Goal: Task Accomplishment & Management: Manage account settings

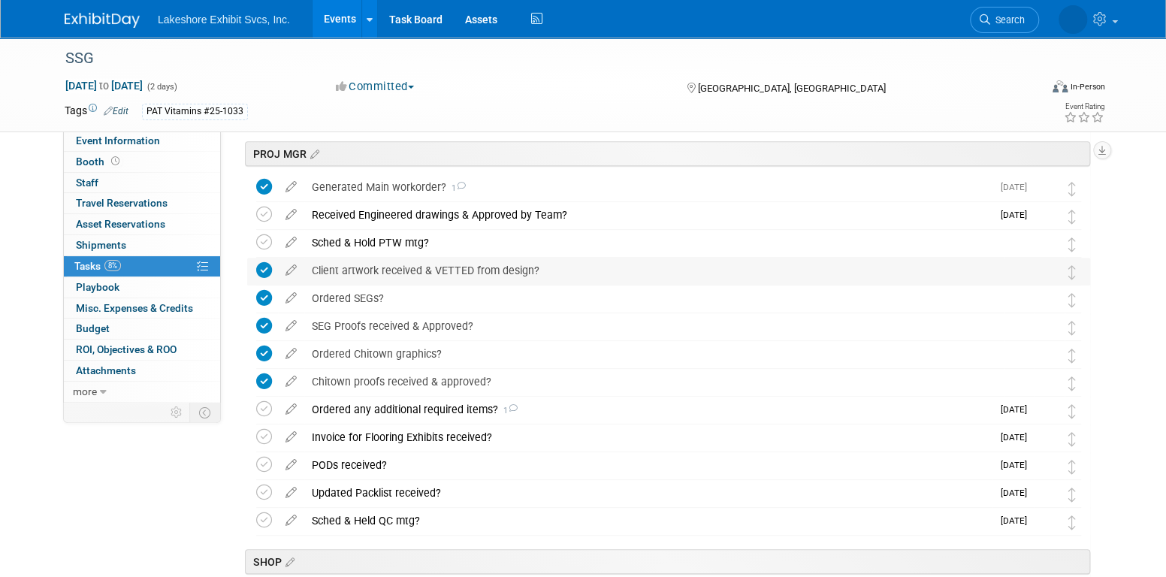
scroll to position [436, 0]
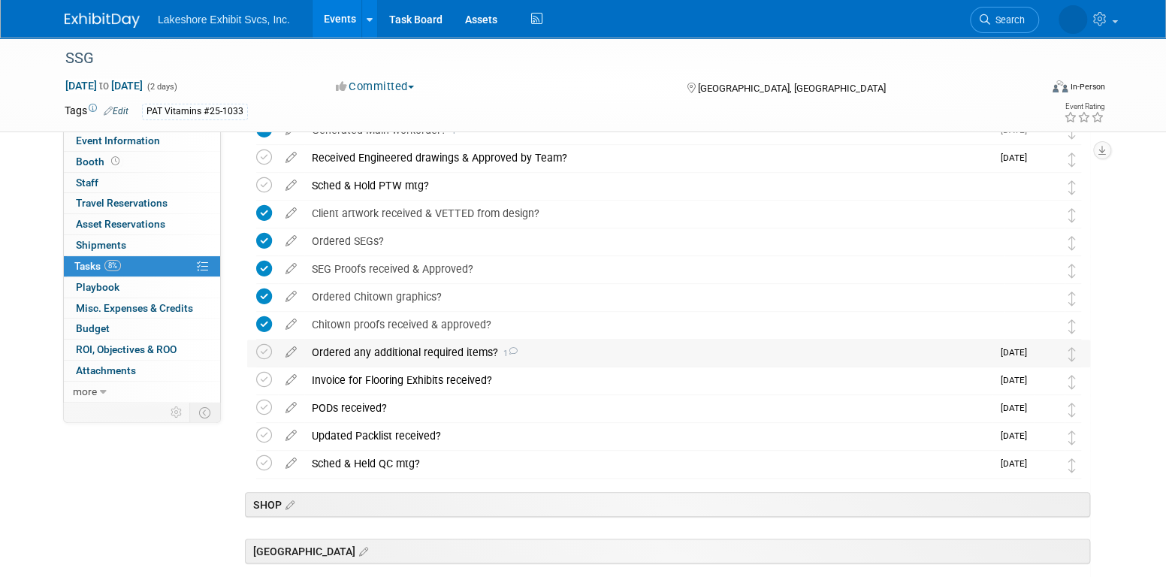
click at [470, 355] on div "Ordered any additional required items? 1" at bounding box center [647, 353] width 687 height 26
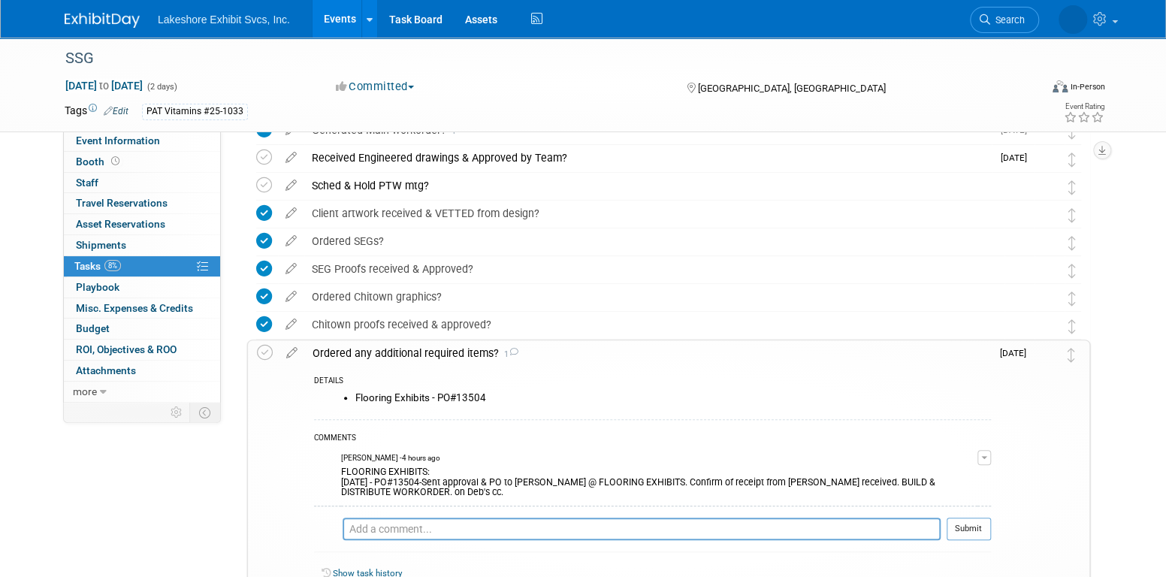
click at [470, 355] on div "Ordered any additional required items? 1" at bounding box center [648, 353] width 686 height 26
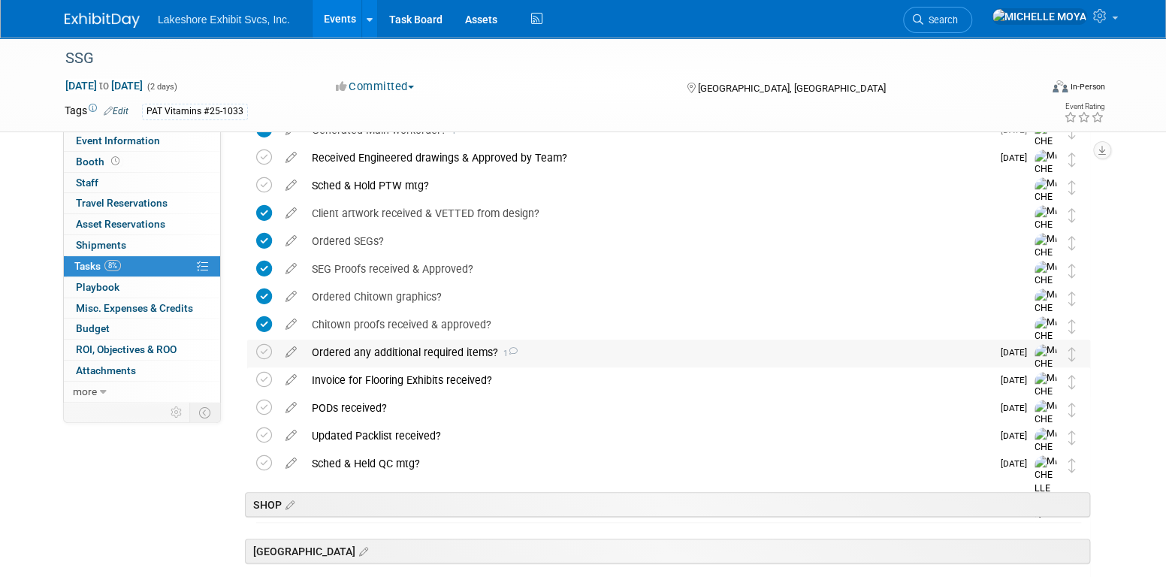
click at [372, 354] on div "Ordered any additional required items? 1" at bounding box center [647, 353] width 687 height 26
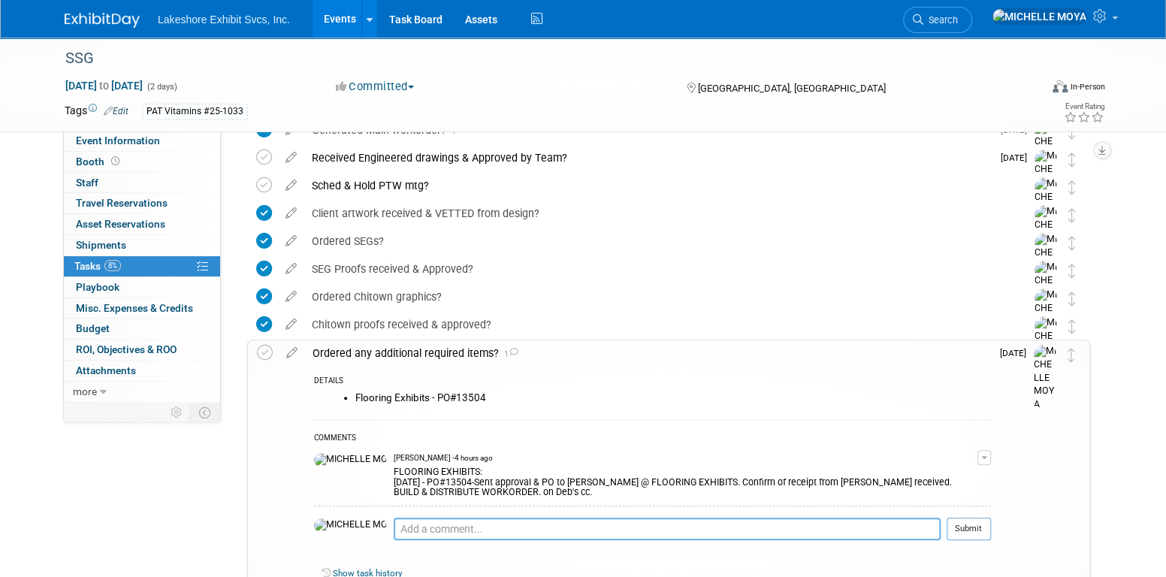
click at [396, 518] on textarea at bounding box center [667, 529] width 547 height 23
type textarea "a"
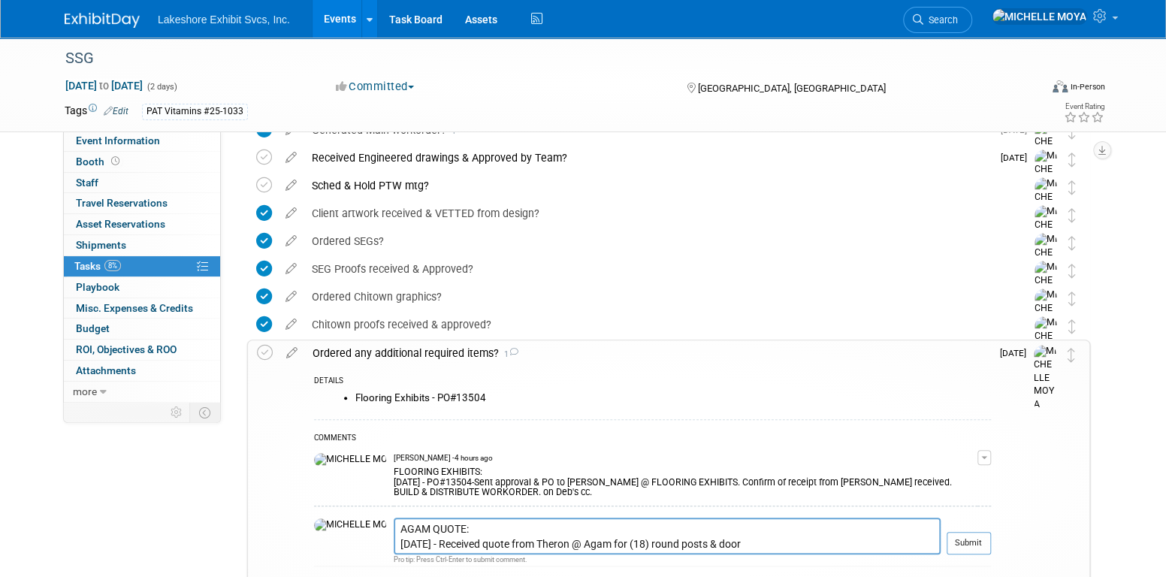
click at [334, 20] on link "Events" at bounding box center [340, 19] width 55 height 38
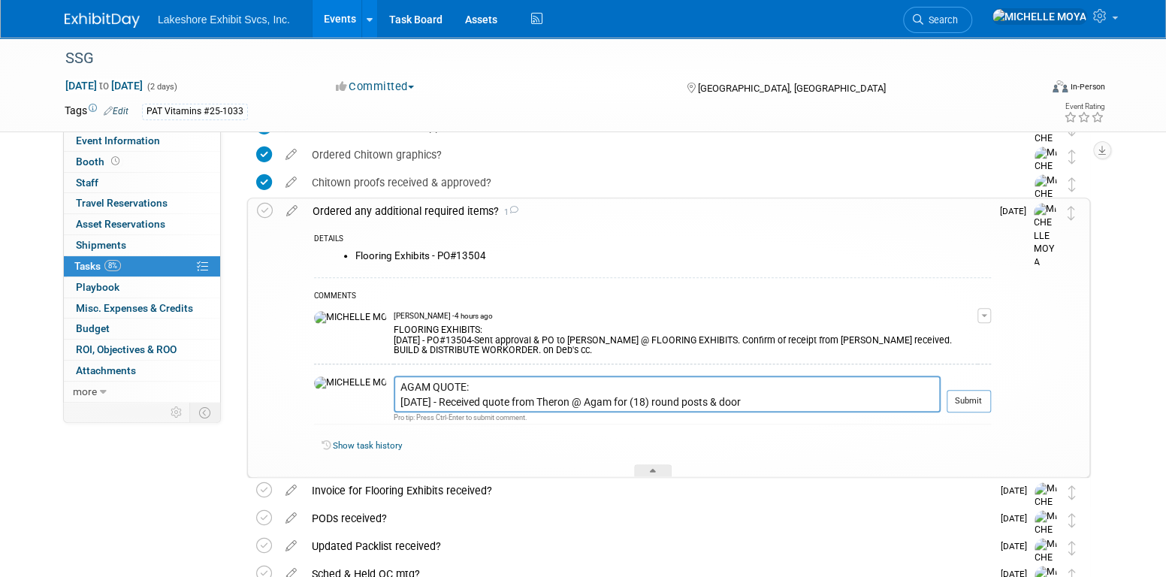
scroll to position [586, 0]
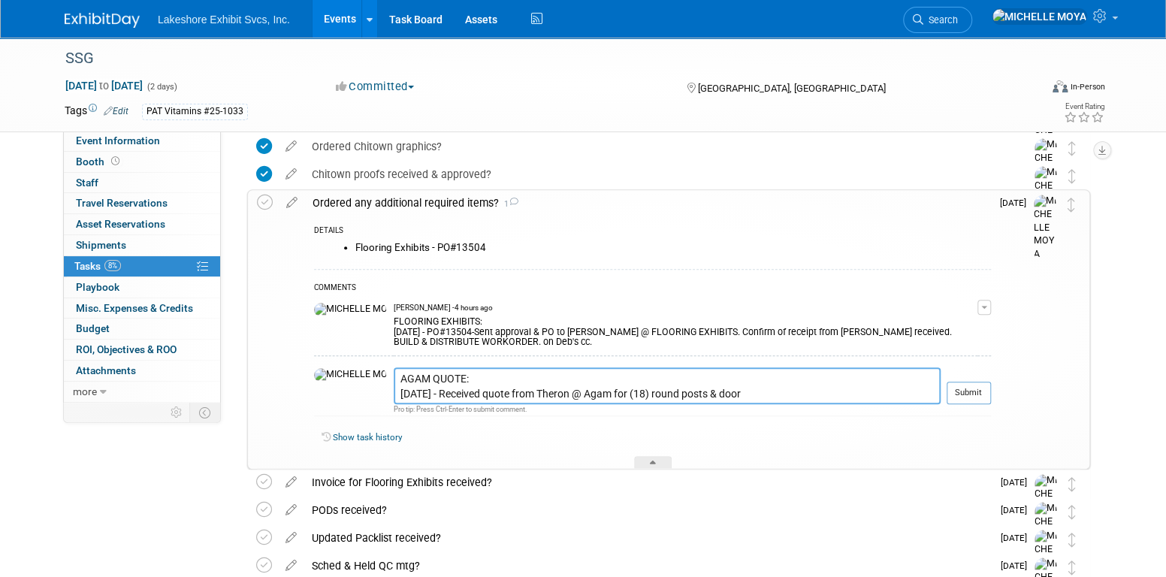
click at [735, 397] on textarea "AGAM QUOTE: 9.18.25 - Received quote from Theron @ Agam for (18) round posts & …" at bounding box center [667, 385] width 547 height 37
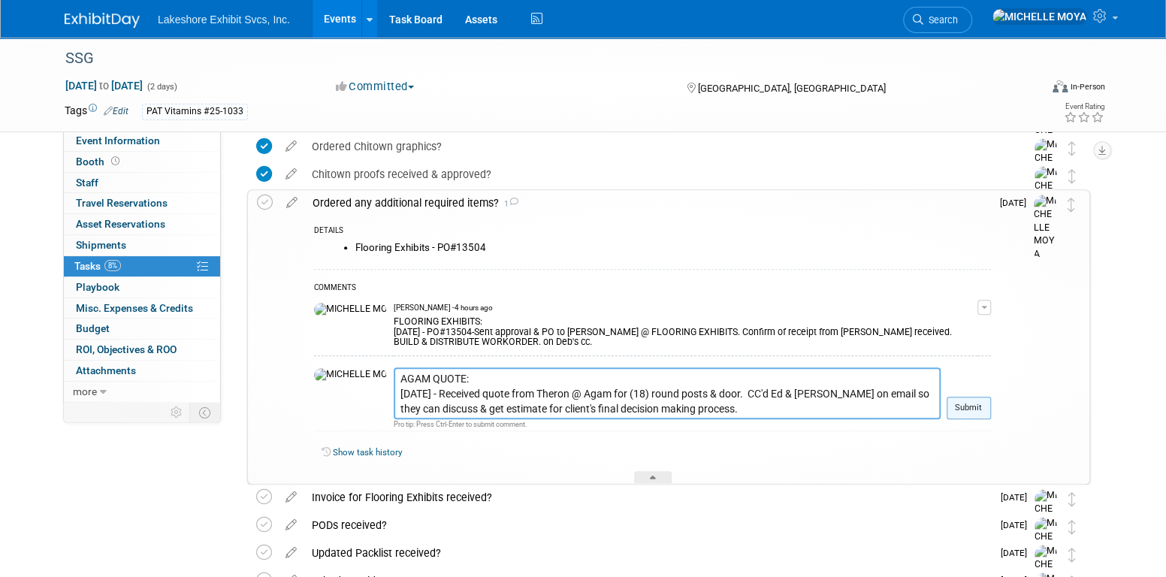
type textarea "AGAM QUOTE: 9.18.25 - Received quote from Theron @ Agam for (18) round posts & …"
click at [966, 404] on button "Submit" at bounding box center [969, 408] width 44 height 23
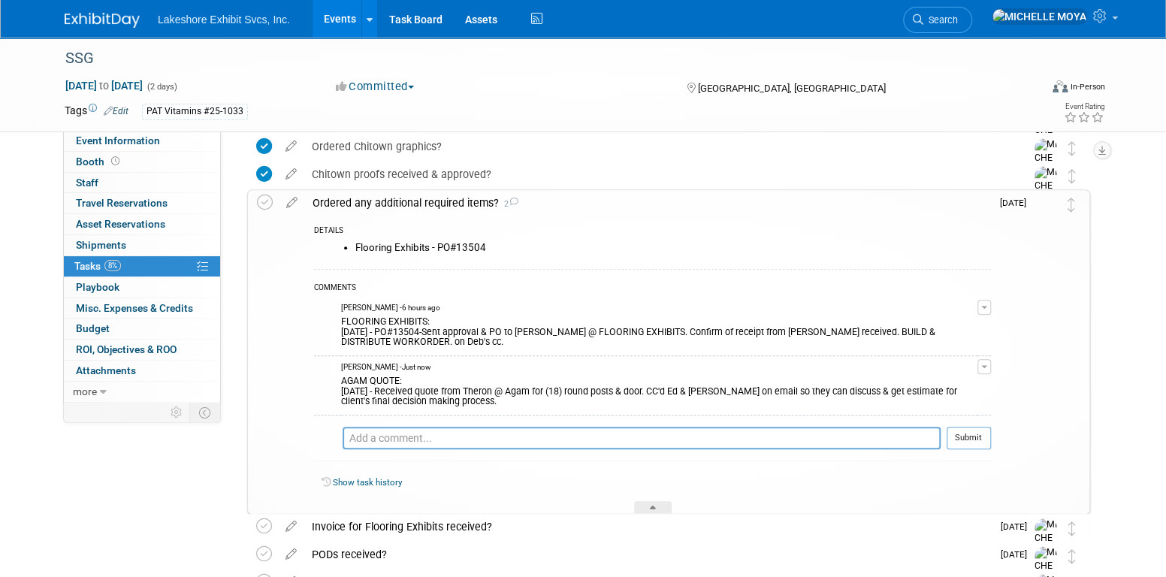
click at [435, 201] on div "Ordered any additional required items? 2" at bounding box center [648, 203] width 686 height 26
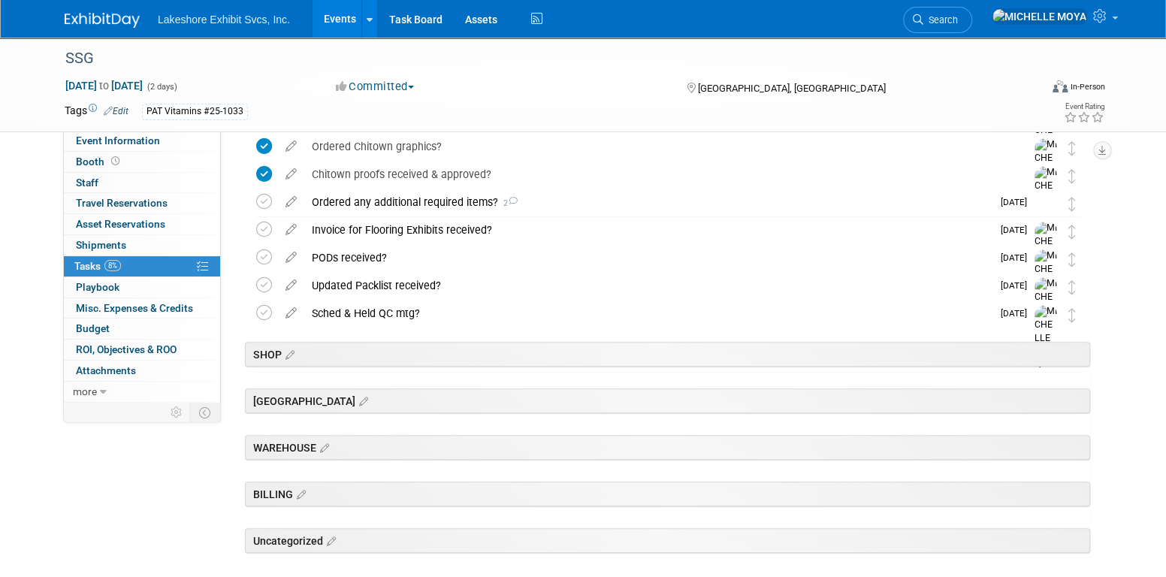
click at [349, 21] on link "Events" at bounding box center [340, 19] width 55 height 38
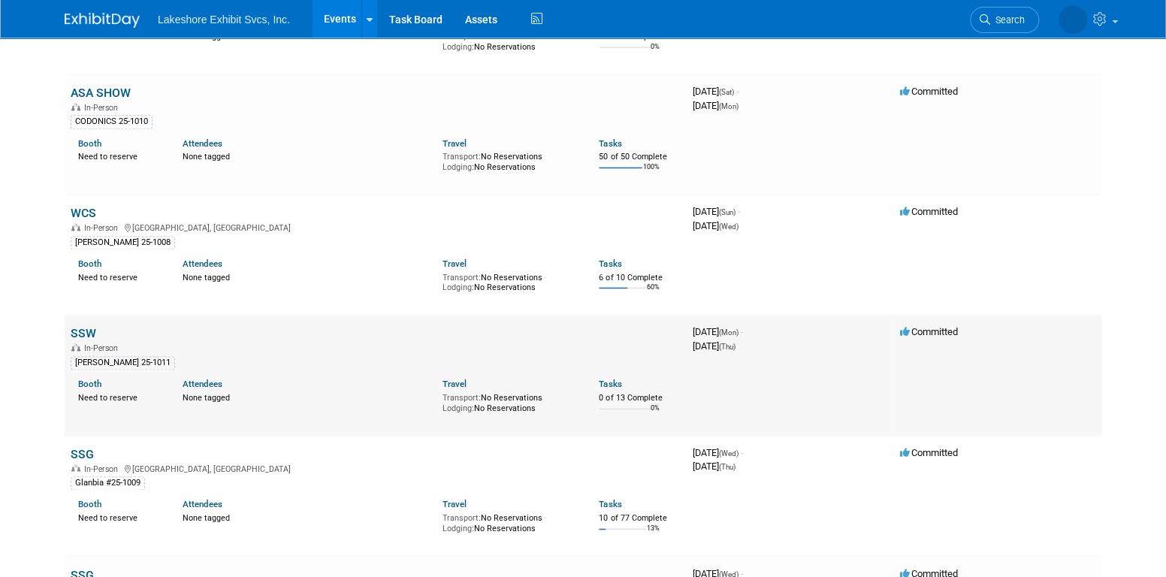
scroll to position [1127, 0]
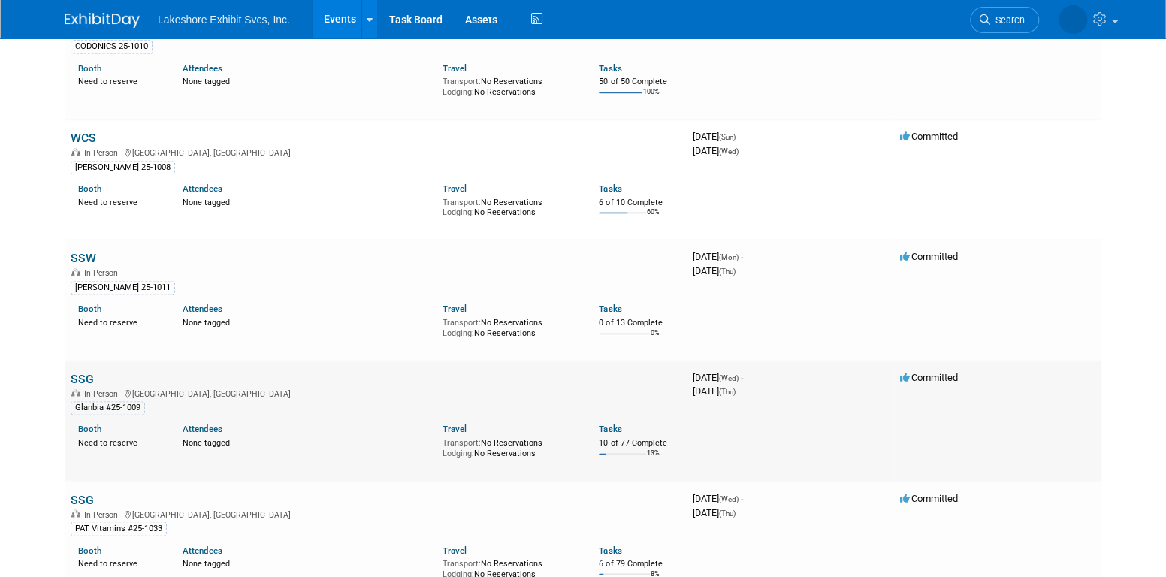
click at [87, 376] on link "SSG" at bounding box center [82, 379] width 23 height 14
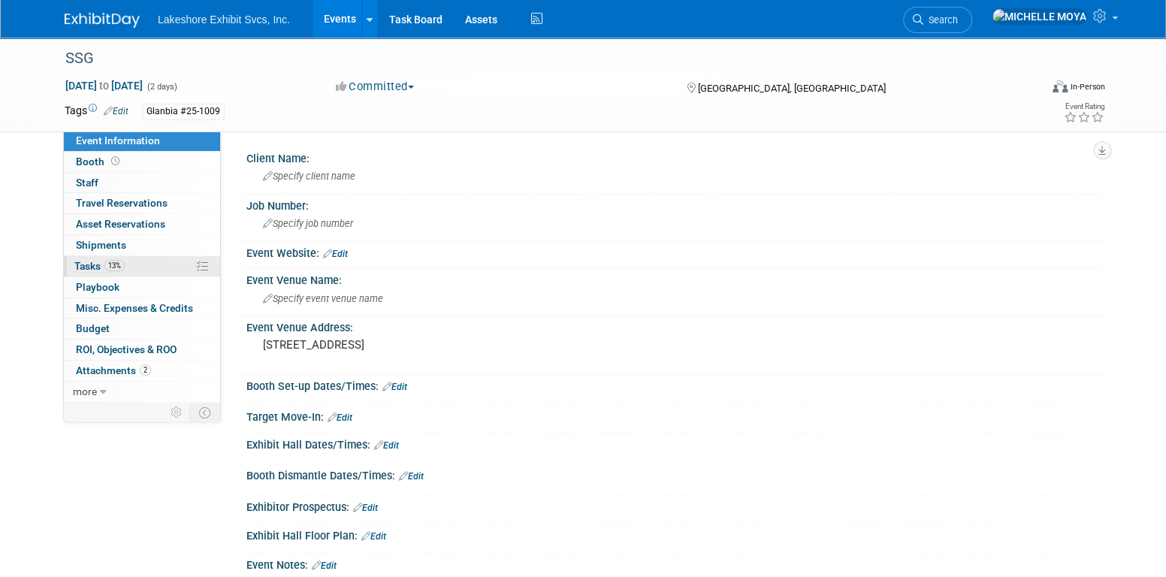
click at [146, 267] on link "13% Tasks 13%" at bounding box center [142, 266] width 156 height 20
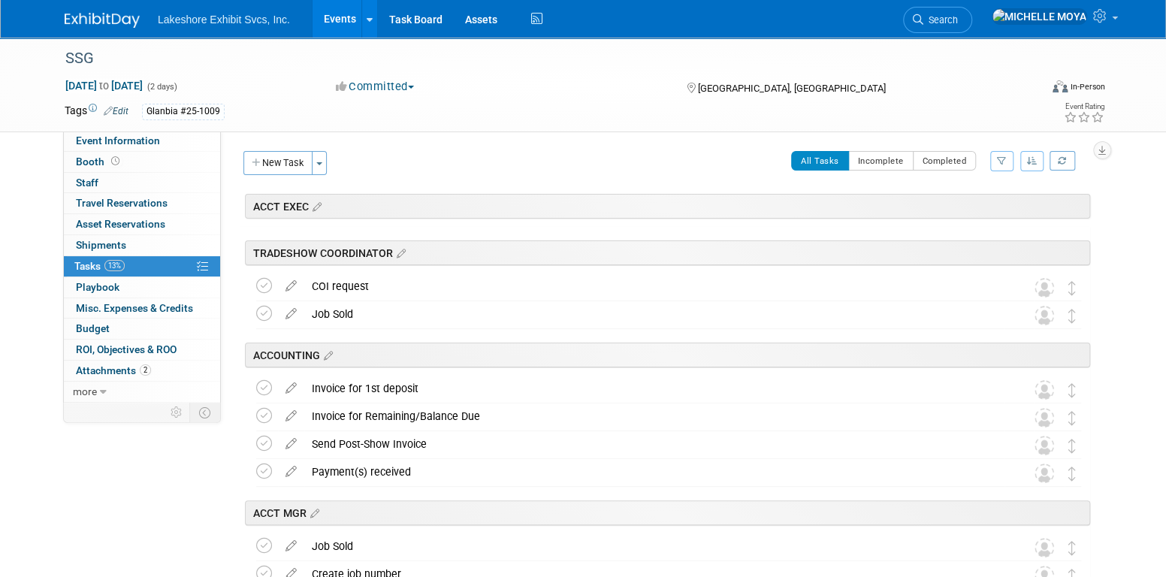
click at [1004, 159] on icon "button" at bounding box center [1002, 160] width 10 height 9
click at [952, 210] on select "-- Select Assignee -- All unassigned tasks Assigned to me Amanda Koss Dave Desa…" at bounding box center [939, 208] width 124 height 21
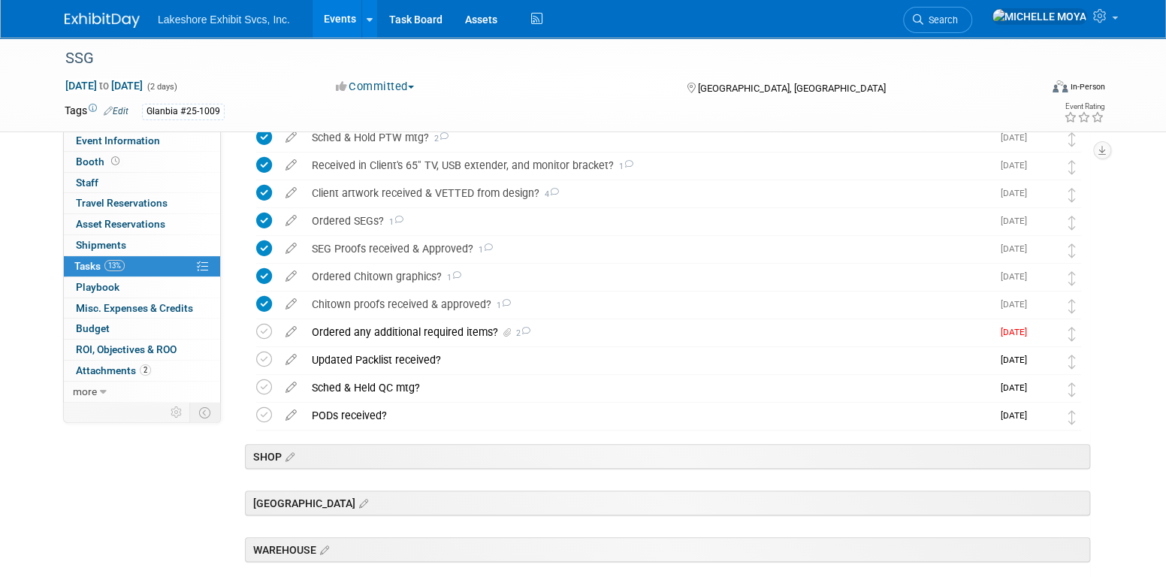
scroll to position [451, 0]
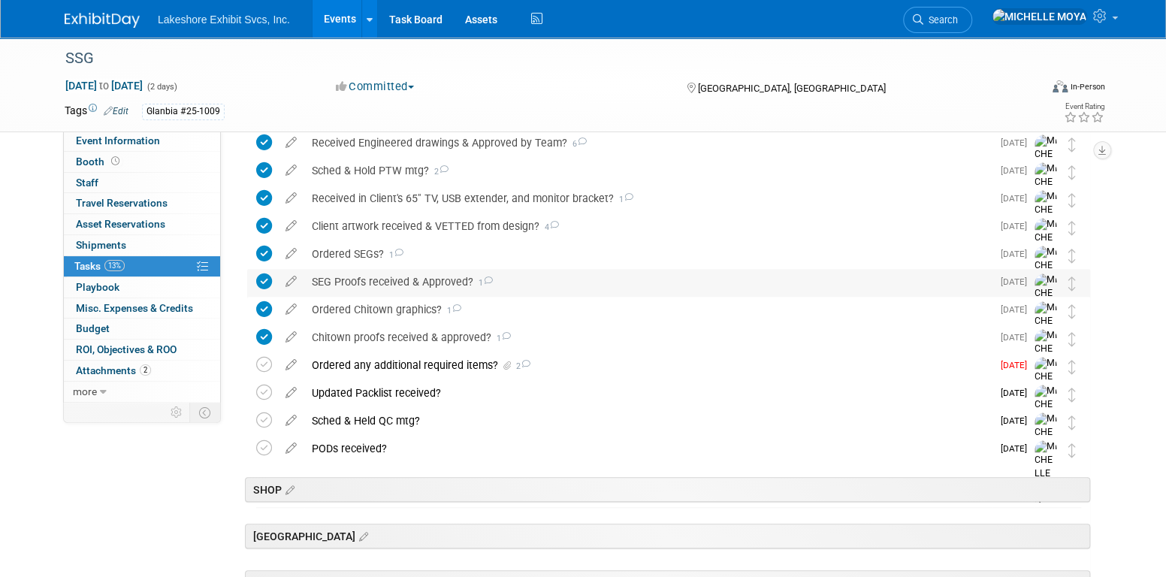
click at [423, 285] on div "SEG Proofs received & Approved? 1" at bounding box center [647, 282] width 687 height 26
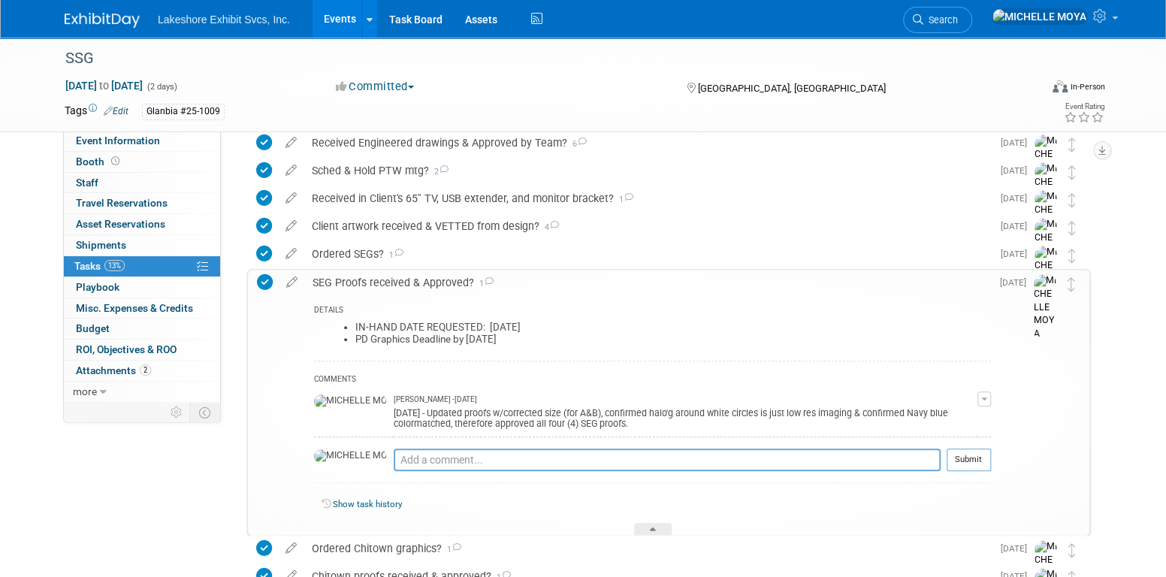
click at [984, 393] on button "button" at bounding box center [984, 398] width 14 height 15
click at [940, 412] on link "Edit Comment" at bounding box center [930, 420] width 119 height 21
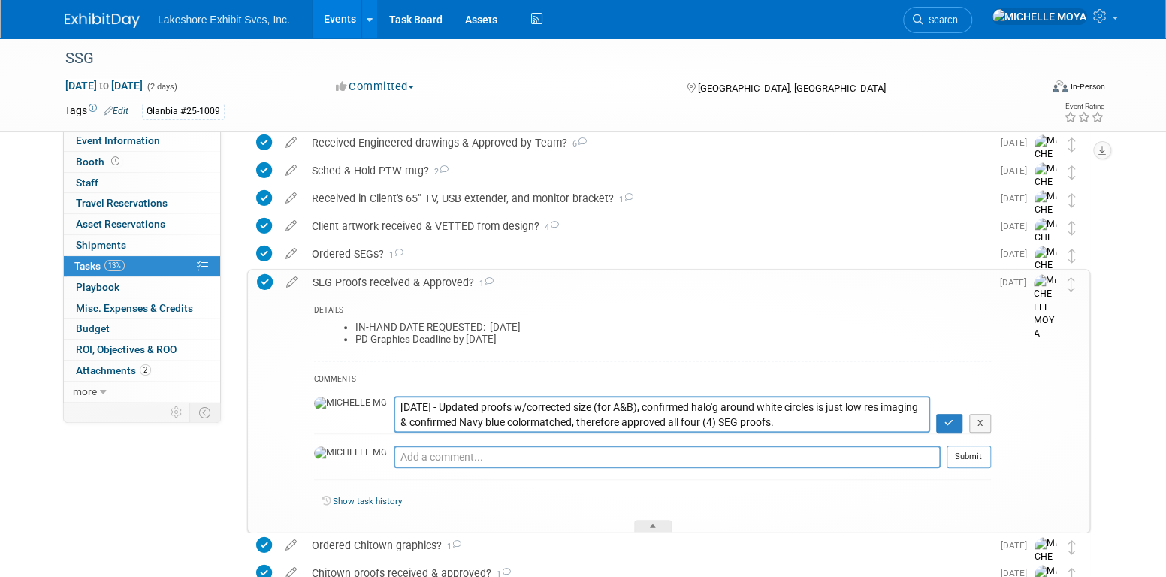
click at [394, 402] on textarea "9.16.25 - Updated proofs w/corrected size (for A&B), confirmed halo'g around wh…" at bounding box center [662, 414] width 536 height 37
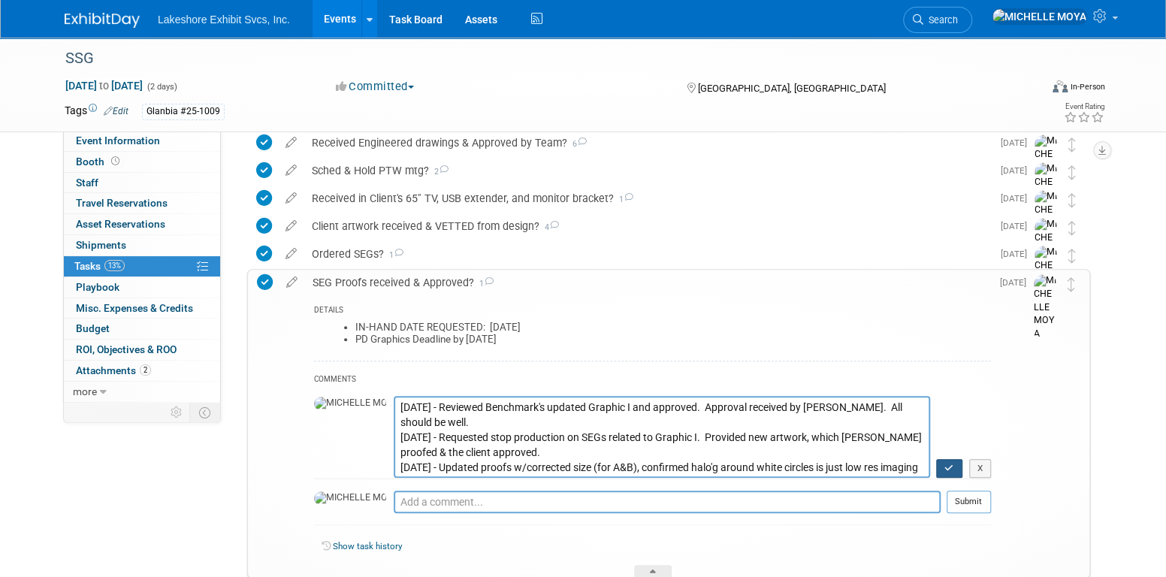
type textarea "9.18.25 - Reviewed Benchmark's updated Graphic I and approved. Approval receive…"
click at [950, 466] on icon "button" at bounding box center [949, 467] width 10 height 9
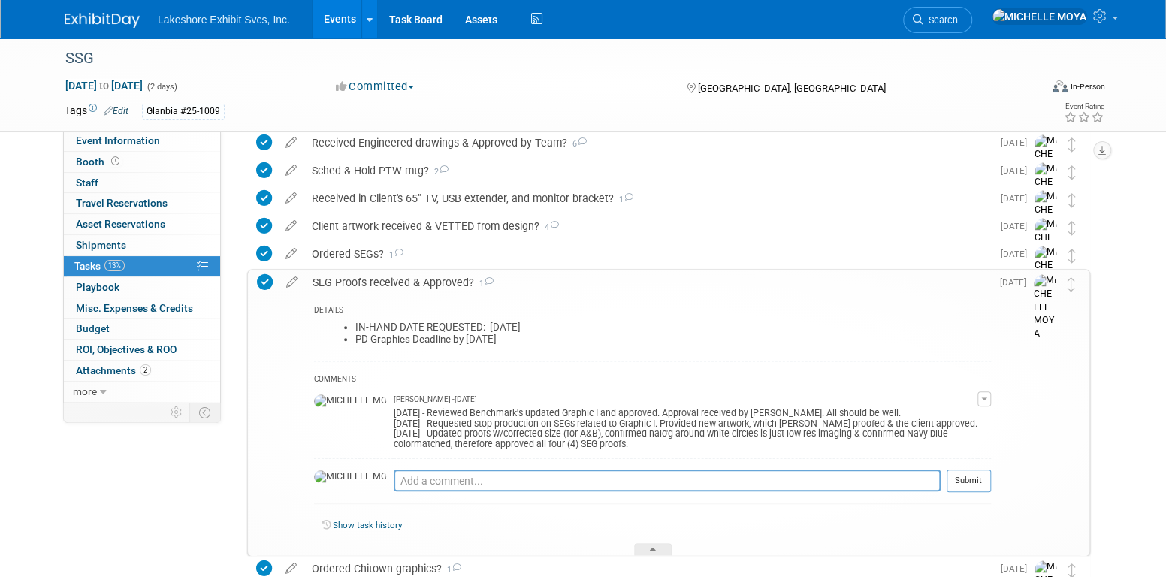
drag, startPoint x: 176, startPoint y: 261, endPoint x: 187, endPoint y: 250, distance: 15.9
click at [176, 261] on link "13% Tasks 13%" at bounding box center [142, 266] width 156 height 20
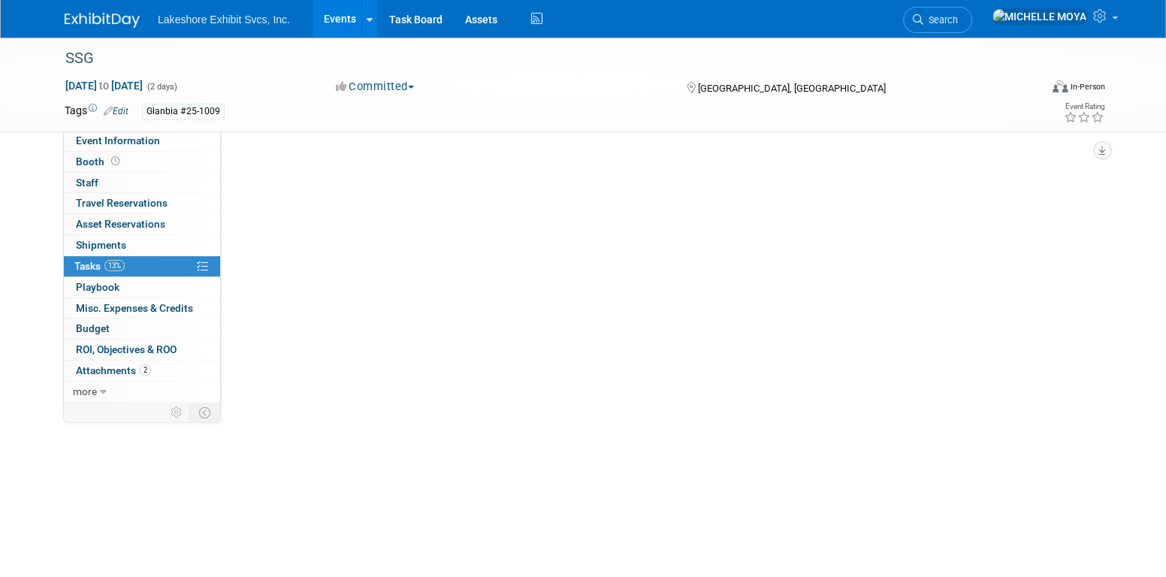
scroll to position [0, 0]
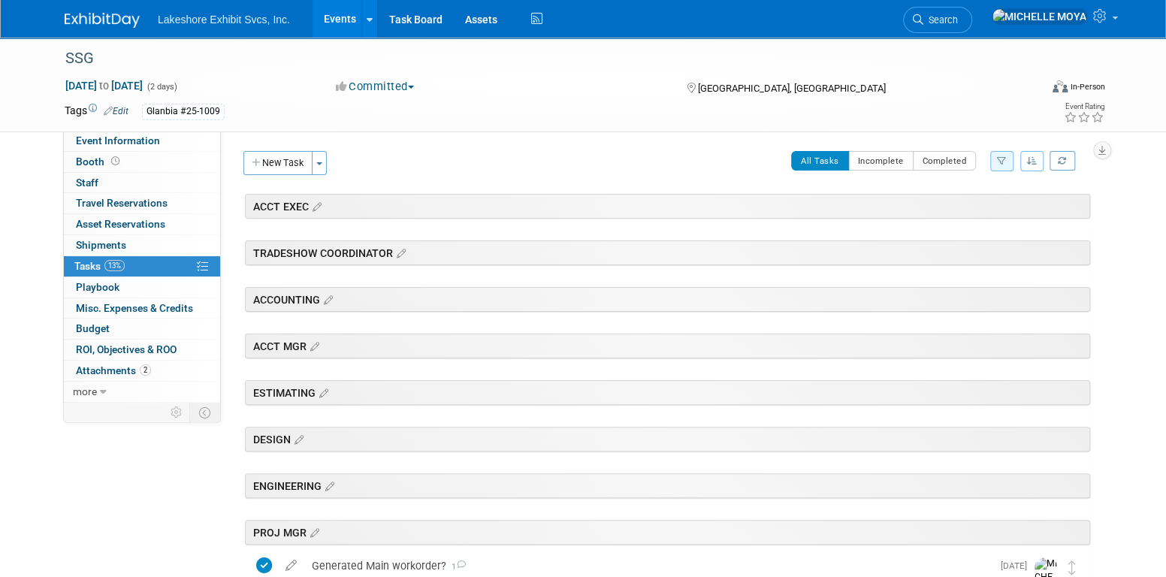
click at [333, 15] on link "Events" at bounding box center [340, 19] width 55 height 38
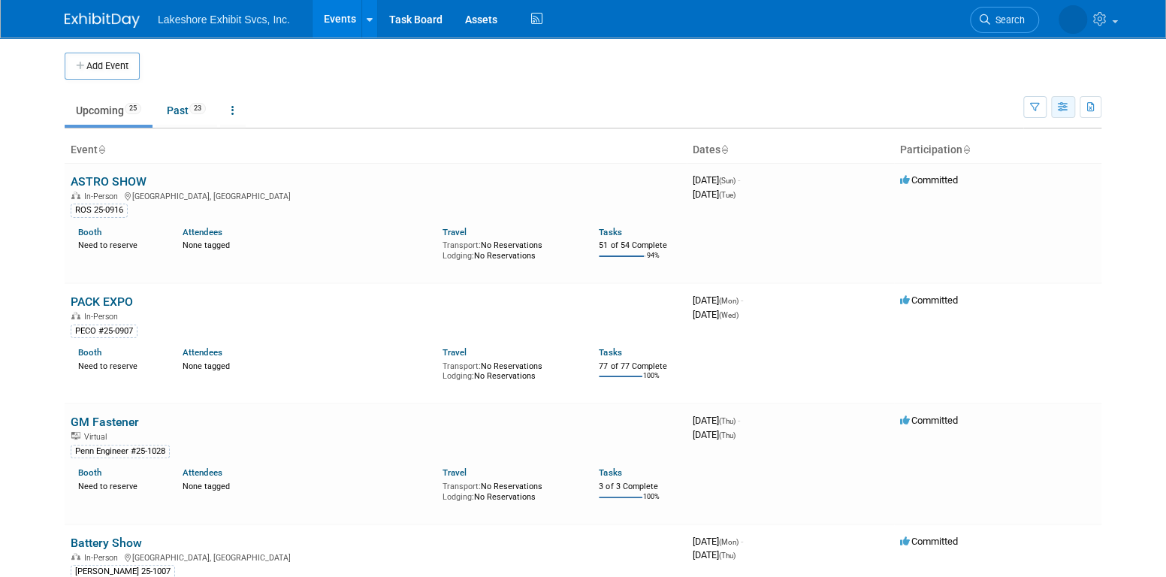
click at [1059, 103] on icon "button" at bounding box center [1063, 108] width 11 height 10
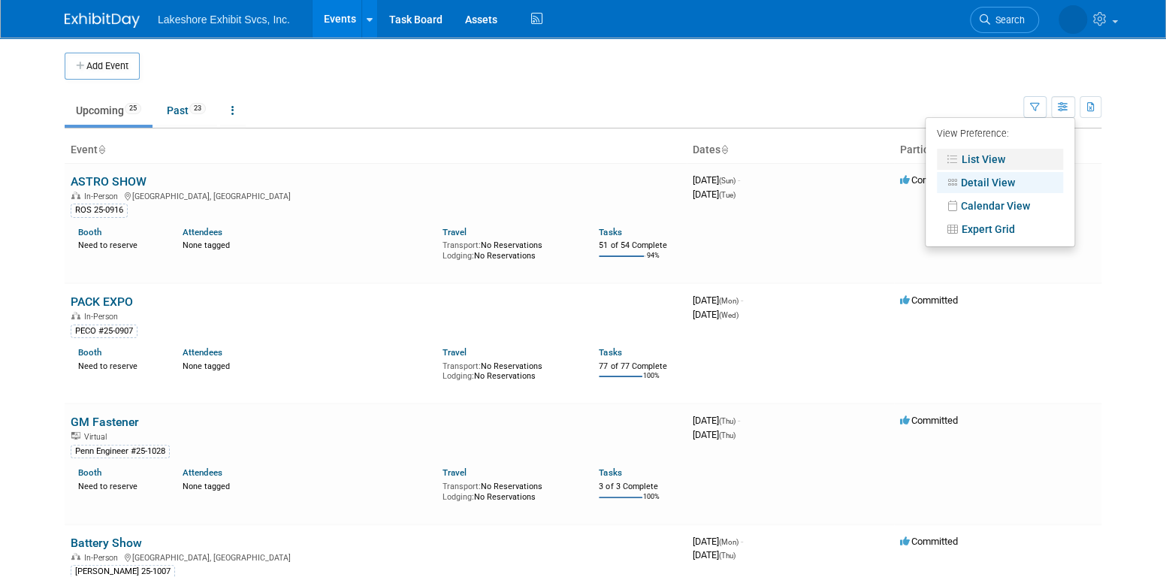
click at [1021, 155] on link "List View" at bounding box center [1000, 159] width 126 height 21
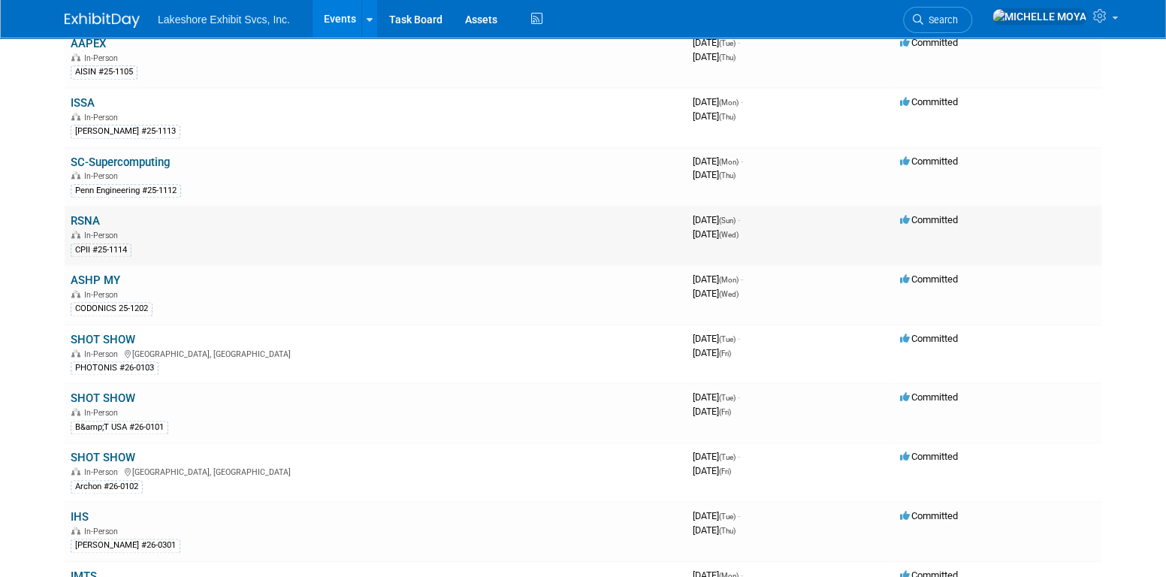
scroll to position [977, 0]
